Goal: Information Seeking & Learning: Learn about a topic

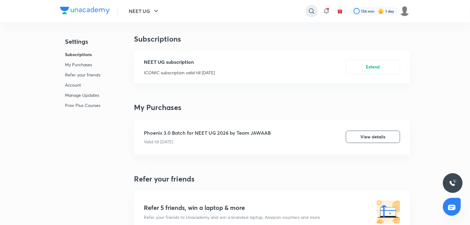
click at [312, 11] on icon at bounding box center [311, 10] width 7 height 7
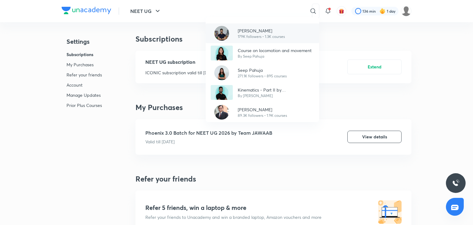
click at [259, 34] on p "179K followers • 1.3K courses" at bounding box center [261, 37] width 47 height 6
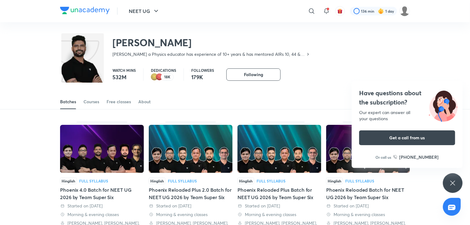
click at [83, 99] on div "Batches Courses Free classes About" at bounding box center [235, 101] width 350 height 15
click at [88, 103] on div "Courses" at bounding box center [92, 102] width 16 height 6
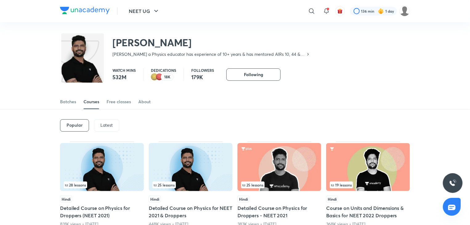
click at [99, 122] on div "Latest" at bounding box center [106, 125] width 25 height 12
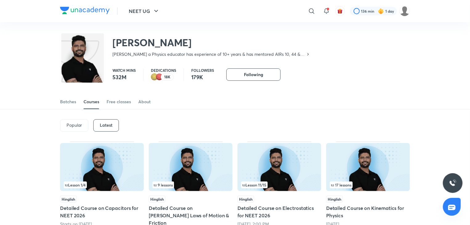
click at [193, 165] on img at bounding box center [191, 167] width 84 height 48
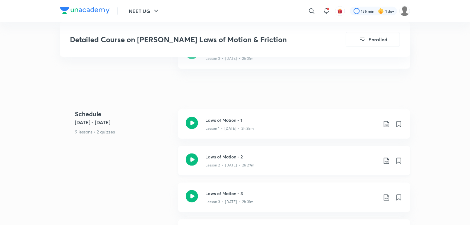
scroll to position [300, 0]
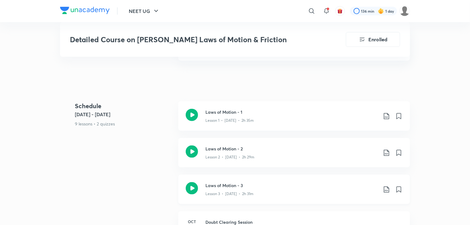
click at [194, 182] on icon at bounding box center [192, 188] width 12 height 12
